Goal: Information Seeking & Learning: Learn about a topic

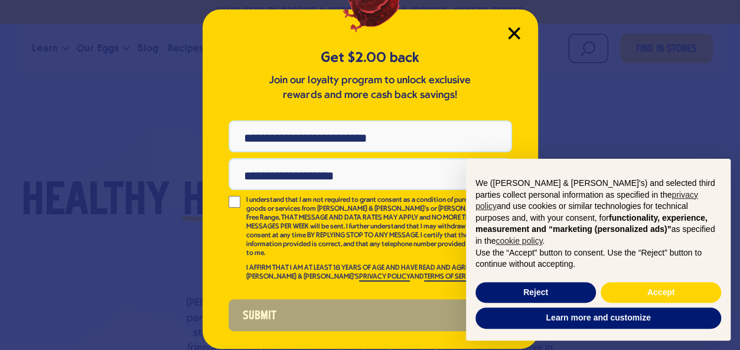
click at [517, 31] on icon "Close Modal" at bounding box center [513, 33] width 11 height 11
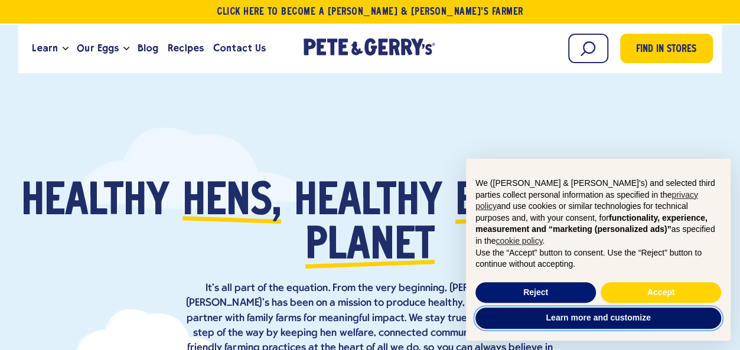
click at [594, 318] on button "Learn more and customize" at bounding box center [598, 318] width 246 height 21
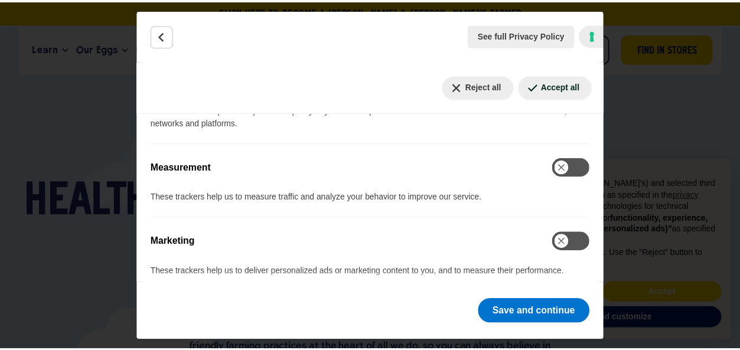
scroll to position [725, 0]
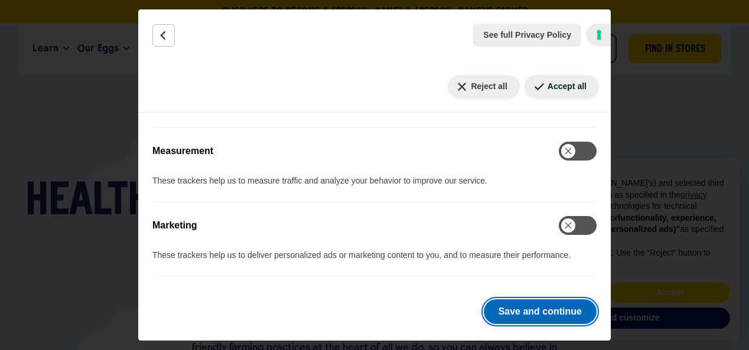
click at [534, 305] on button "Save and continue" at bounding box center [540, 311] width 113 height 25
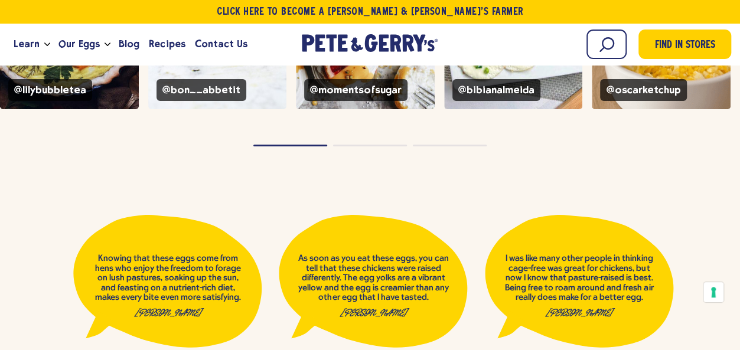
scroll to position [4015, 0]
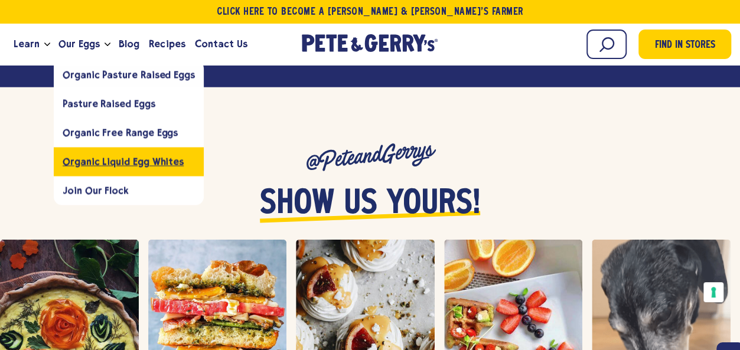
click at [129, 164] on span "Organic Liquid Egg Whites" at bounding box center [123, 161] width 121 height 11
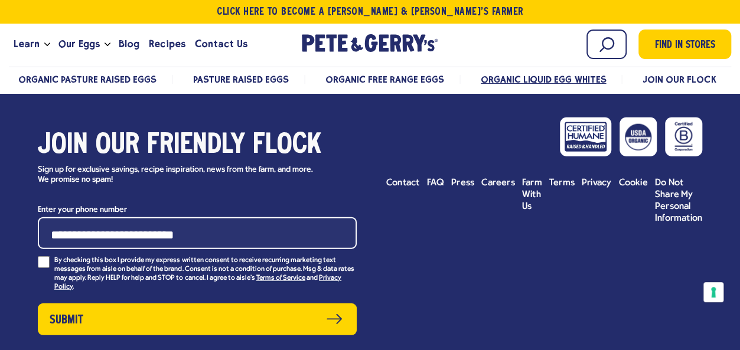
scroll to position [3547, 0]
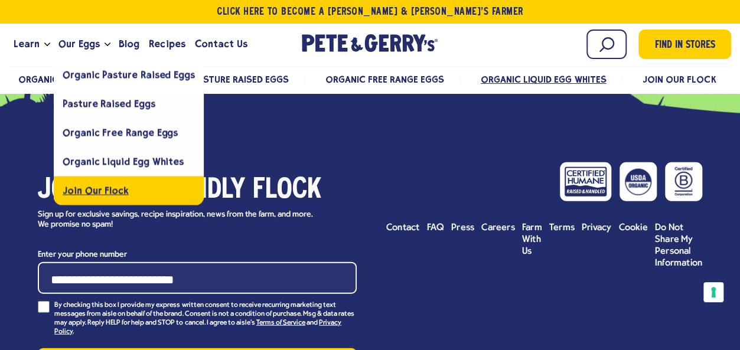
click at [94, 190] on span "Join Our Flock" at bounding box center [96, 190] width 66 height 11
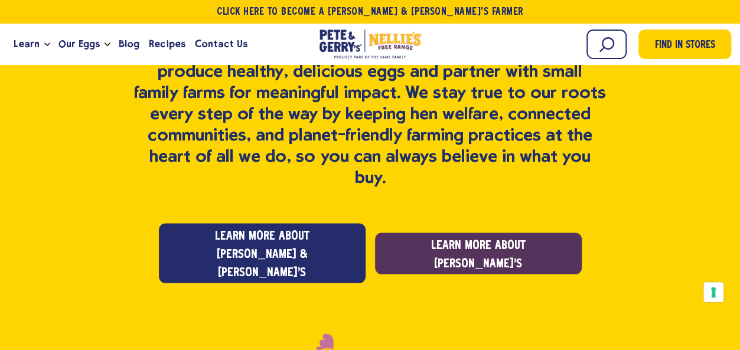
scroll to position [1063, 0]
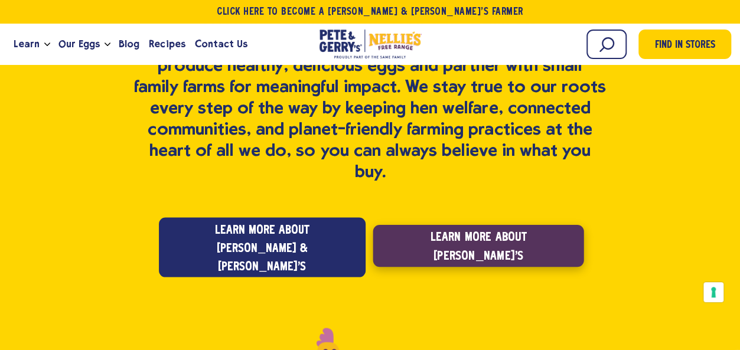
click at [471, 228] on span "Learn more about Nellie's" at bounding box center [477, 246] width 175 height 37
